Goal: Communication & Community: Answer question/provide support

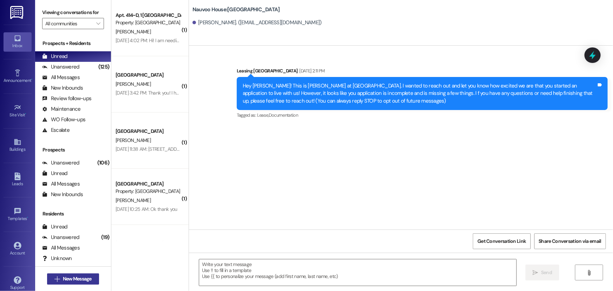
click at [92, 280] on button " New Message" at bounding box center [73, 278] width 52 height 11
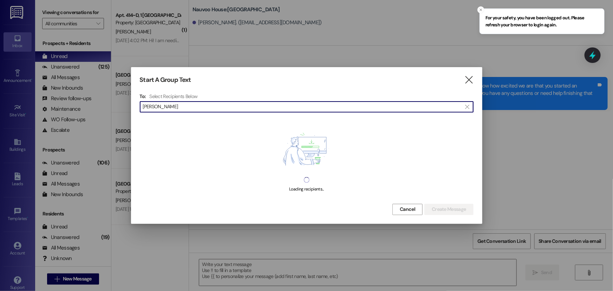
type input "[PERSON_NAME]"
click at [474, 82] on div "Start A Group Text  To: Select Recipients Below  [PERSON_NAME]  Loading reci…" at bounding box center [306, 145] width 351 height 156
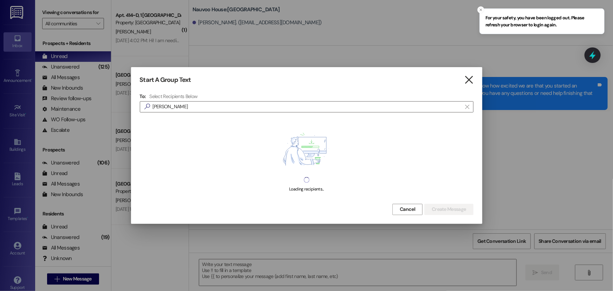
click at [469, 81] on icon "" at bounding box center [468, 79] width 9 height 7
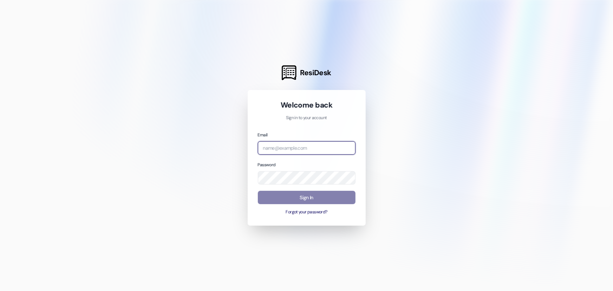
type input "[EMAIL_ADDRESS][DOMAIN_NAME]"
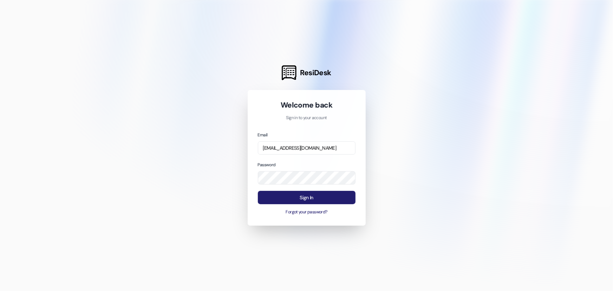
click at [316, 199] on button "Sign In" at bounding box center [307, 198] width 98 height 14
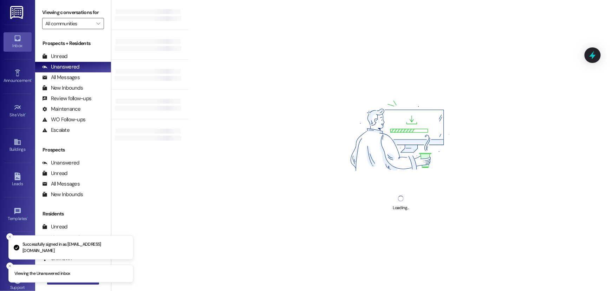
click at [81, 284] on button " New Message" at bounding box center [73, 278] width 52 height 11
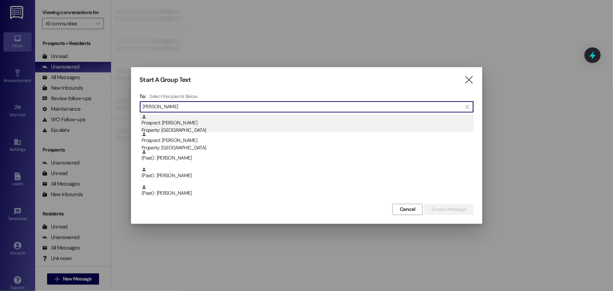
type input "[PERSON_NAME]"
click at [174, 131] on div "Property: [GEOGRAPHIC_DATA]" at bounding box center [308, 129] width 332 height 7
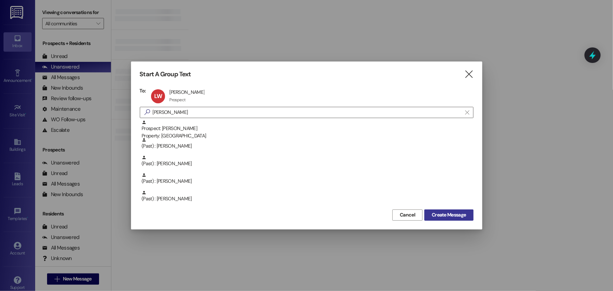
click at [453, 215] on span "Create Message" at bounding box center [449, 214] width 34 height 7
click at [441, 217] on span "Create Message" at bounding box center [449, 214] width 34 height 7
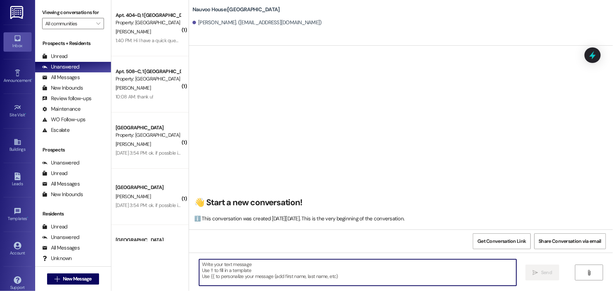
paste textarea "[URL][DOMAIN_NAME]"
type textarea "[URL][DOMAIN_NAME]"
click at [547, 274] on span "Send" at bounding box center [546, 272] width 11 height 7
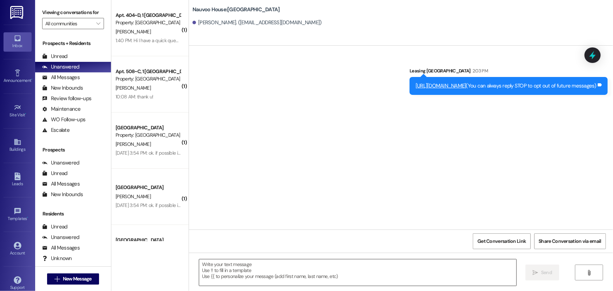
click at [269, 272] on textarea at bounding box center [357, 272] width 317 height 26
click at [95, 284] on button " New Message" at bounding box center [73, 278] width 52 height 11
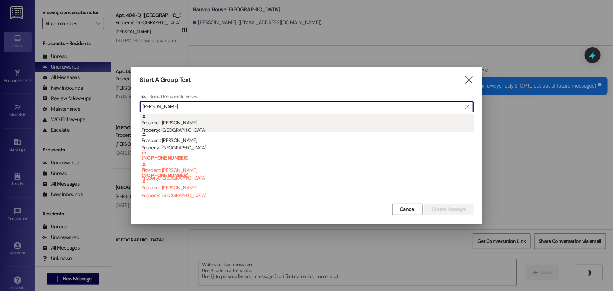
type input "[PERSON_NAME]"
click at [235, 122] on div "Prospect: [PERSON_NAME] Property: [GEOGRAPHIC_DATA]" at bounding box center [308, 124] width 332 height 20
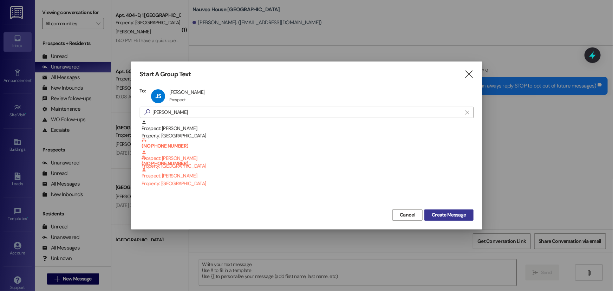
drag, startPoint x: 461, startPoint y: 218, endPoint x: 453, endPoint y: 225, distance: 10.2
click at [460, 218] on span "Create Message" at bounding box center [449, 214] width 34 height 7
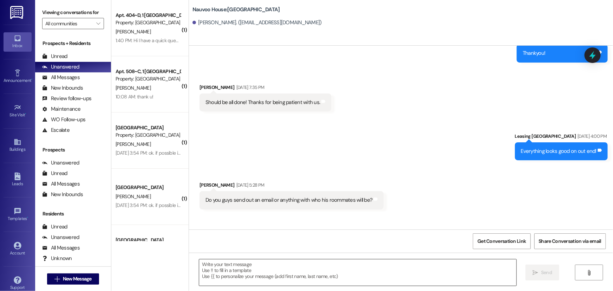
scroll to position [1468, 0]
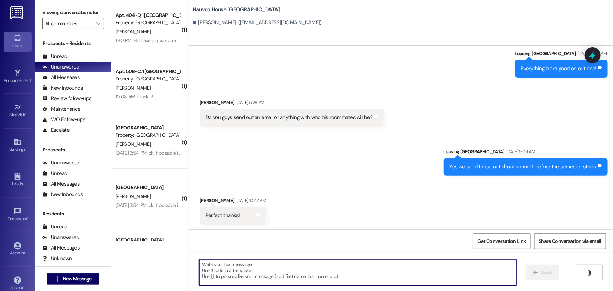
click at [350, 274] on textarea at bounding box center [357, 272] width 317 height 26
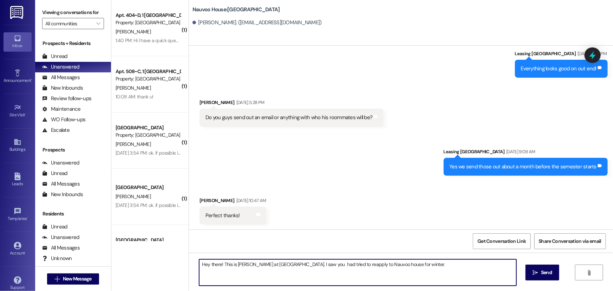
click at [411, 269] on textarea "Hey there! This is [PERSON_NAME] at [GEOGRAPHIC_DATA]. I saw you had tried to r…" at bounding box center [357, 272] width 317 height 26
click at [454, 266] on textarea "Hey there! This is [PERSON_NAME] at [GEOGRAPHIC_DATA]. I saw you had tried to r…" at bounding box center [357, 272] width 317 height 26
drag, startPoint x: 499, startPoint y: 264, endPoint x: 455, endPoint y: 268, distance: 44.1
click at [455, 268] on textarea "Hey there! This is [PERSON_NAME] at [GEOGRAPHIC_DATA]. I saw you had tried to r…" at bounding box center [357, 272] width 317 height 26
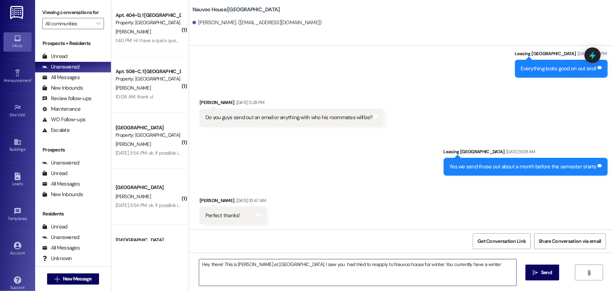
click at [461, 270] on textarea "Hey there! This is [PERSON_NAME] at [GEOGRAPHIC_DATA]. I saw you had tried to r…" at bounding box center [357, 272] width 317 height 26
click at [254, 276] on textarea "Hey there! This is [PERSON_NAME] at [GEOGRAPHIC_DATA]. I saw you had tried to r…" at bounding box center [357, 272] width 317 height 26
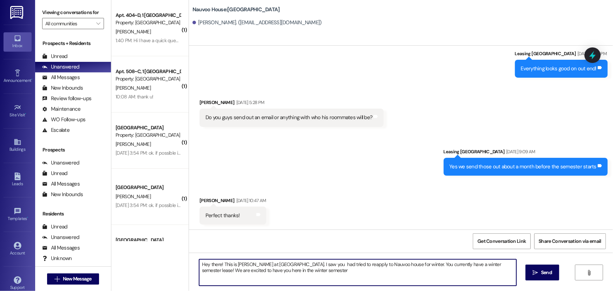
type textarea "Hey there! This is [PERSON_NAME] at [GEOGRAPHIC_DATA]. I saw you had tried to r…"
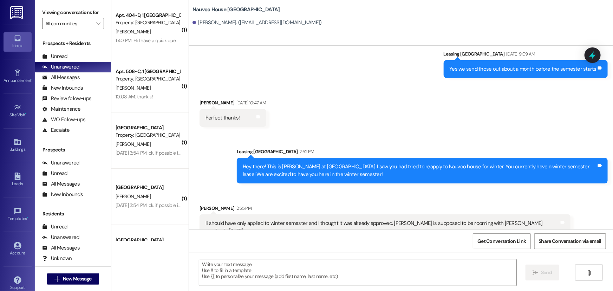
scroll to position [1581, 0]
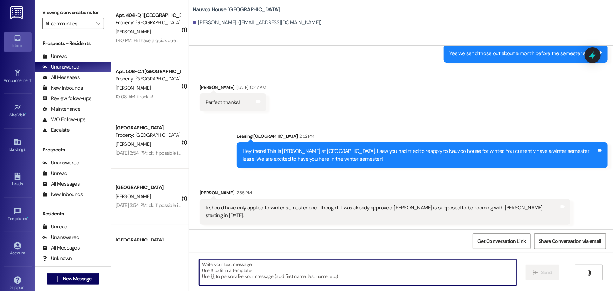
click at [260, 279] on textarea at bounding box center [357, 272] width 317 height 26
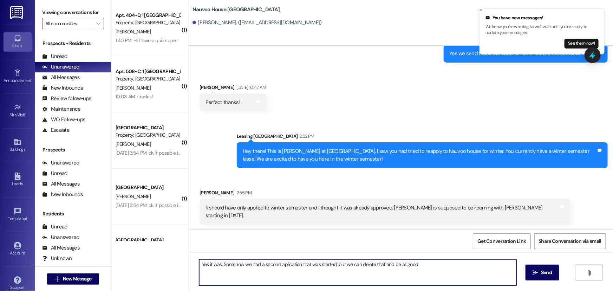
type textarea "Yes it was. Somehow we had a second aplication that was started, but we can del…"
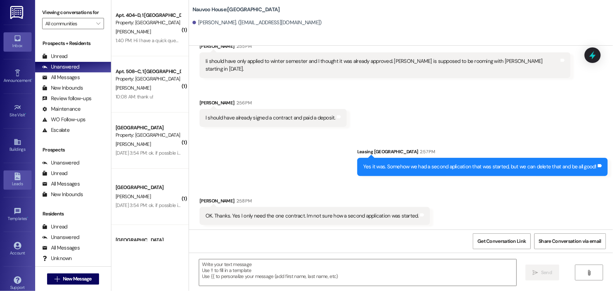
scroll to position [1728, 0]
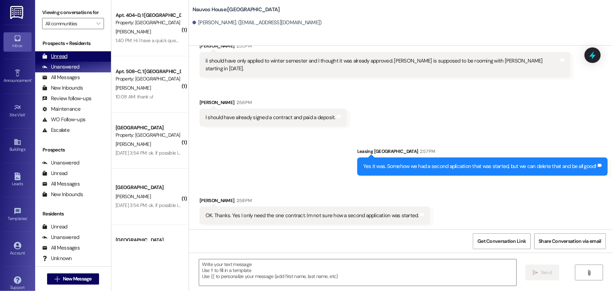
click at [56, 58] on div "Unread" at bounding box center [54, 56] width 25 height 7
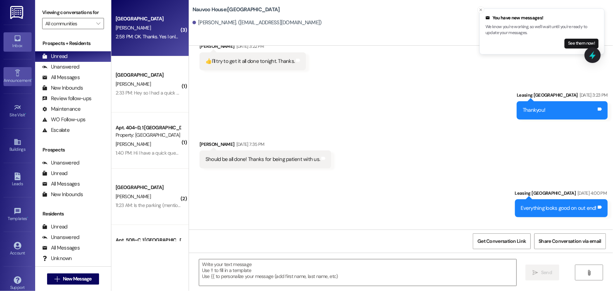
scroll to position [1728, 0]
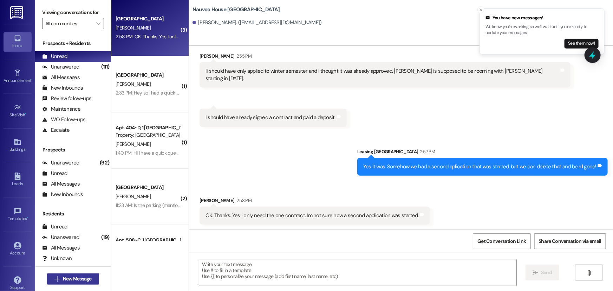
click at [86, 282] on span "New Message" at bounding box center [77, 278] width 29 height 7
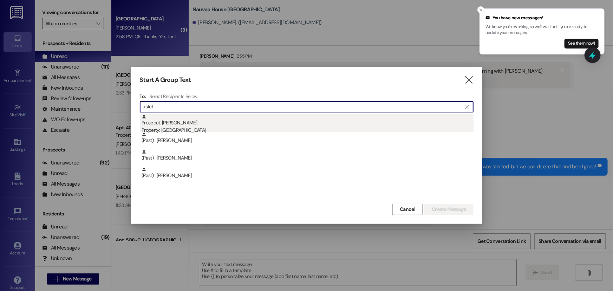
type input "astel"
click at [195, 121] on div "Prospect: [PERSON_NAME] Property: [GEOGRAPHIC_DATA]" at bounding box center [308, 124] width 332 height 20
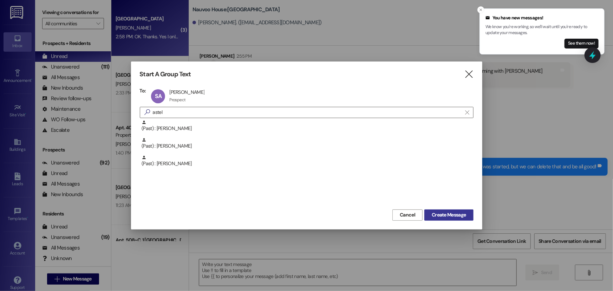
drag, startPoint x: 444, startPoint y: 208, endPoint x: 447, endPoint y: 214, distance: 6.4
click at [444, 208] on div "Cancel Create Message" at bounding box center [307, 214] width 334 height 13
click at [447, 214] on span "Create Message" at bounding box center [449, 214] width 34 height 7
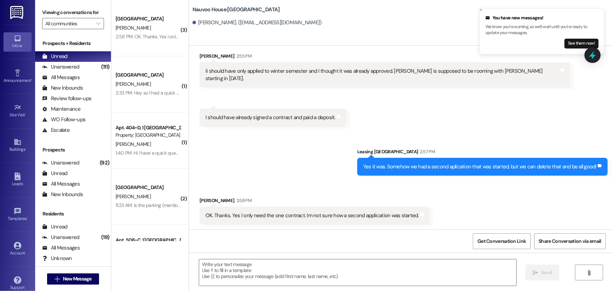
scroll to position [0, 0]
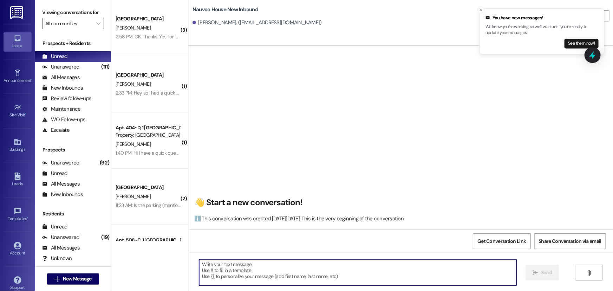
click at [267, 281] on textarea at bounding box center [357, 272] width 317 height 26
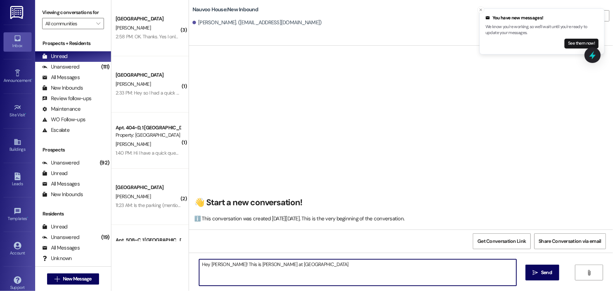
click at [296, 269] on textarea "Hey [PERSON_NAME]! This is [PERSON_NAME] at [GEOGRAPHIC_DATA]" at bounding box center [357, 272] width 317 height 26
click at [291, 268] on textarea "Hey [PERSON_NAME]! This is [PERSON_NAME] at [GEOGRAPHIC_DATA]" at bounding box center [357, 272] width 317 height 26
type textarea "Hey [PERSON_NAME]! This is [PERSON_NAME] at [GEOGRAPHIC_DATA]. I just sent over…"
click at [541, 271] on span "Send" at bounding box center [546, 272] width 11 height 7
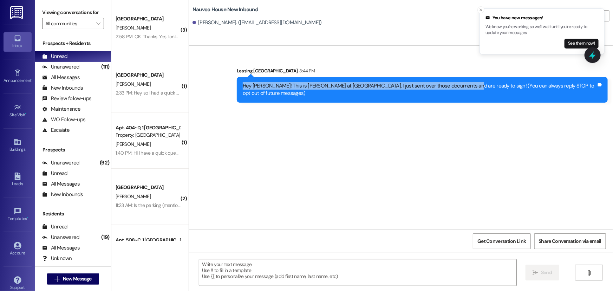
drag, startPoint x: 251, startPoint y: 85, endPoint x: 468, endPoint y: 98, distance: 217.5
click at [468, 98] on div "Sent via SMS Leasing [GEOGRAPHIC_DATA] 3:44 PM Hey [PERSON_NAME]! This is [PERS…" at bounding box center [423, 85] width 382 height 46
copy div "Hey [PERSON_NAME]! This is [PERSON_NAME] at [GEOGRAPHIC_DATA]. I just sent over…"
click at [286, 193] on div "Sent via SMS Leasing [GEOGRAPHIC_DATA] 3:44 PM Hey [PERSON_NAME]! This is [PERS…" at bounding box center [401, 138] width 424 height 184
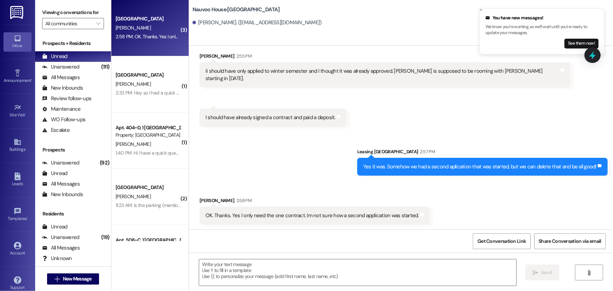
scroll to position [1728, 0]
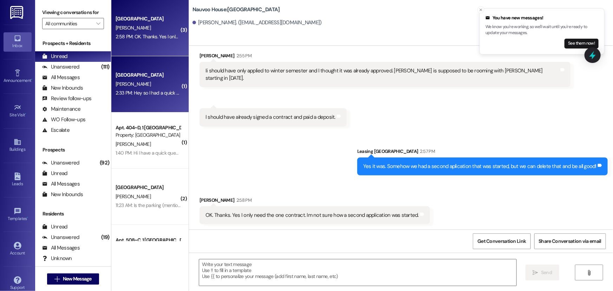
click at [144, 82] on div "[PERSON_NAME]" at bounding box center [148, 84] width 66 height 9
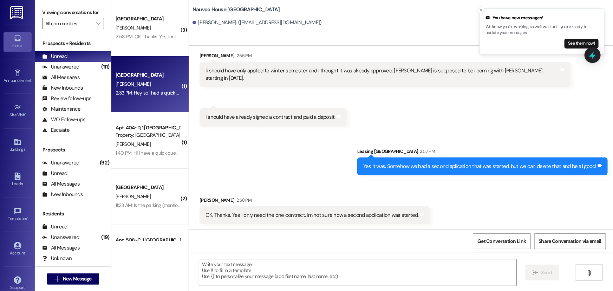
scroll to position [27, 0]
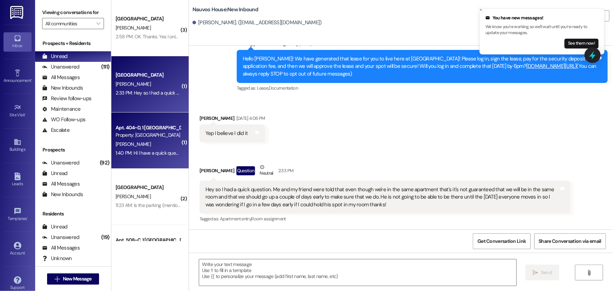
click at [160, 132] on div "Property: [GEOGRAPHIC_DATA]" at bounding box center [148, 134] width 65 height 7
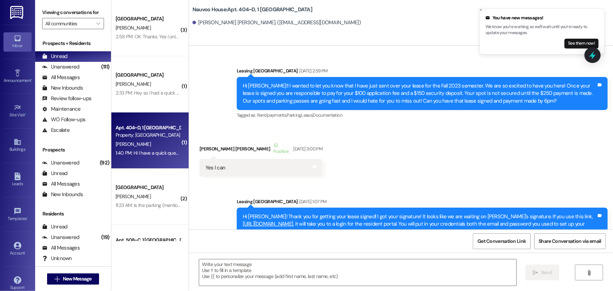
scroll to position [17067, 0]
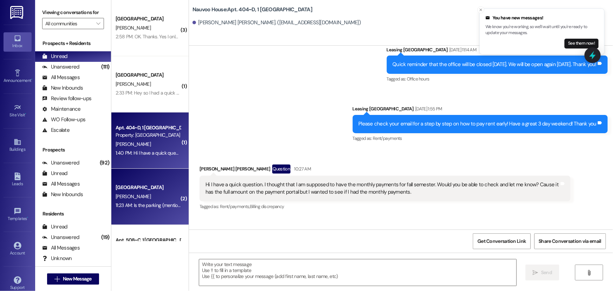
click at [146, 182] on div "[GEOGRAPHIC_DATA] [PERSON_NAME] 11:23 AM: Is the parking (mentioned in the rece…" at bounding box center [149, 197] width 77 height 56
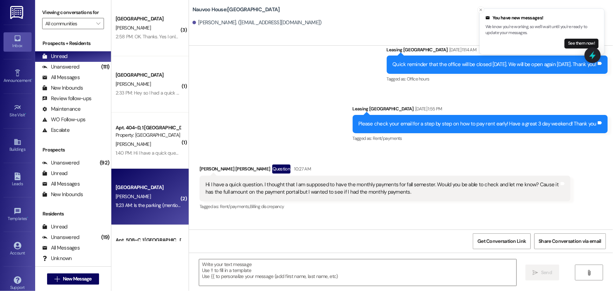
scroll to position [2322, 0]
